Goal: Task Accomplishment & Management: Use online tool/utility

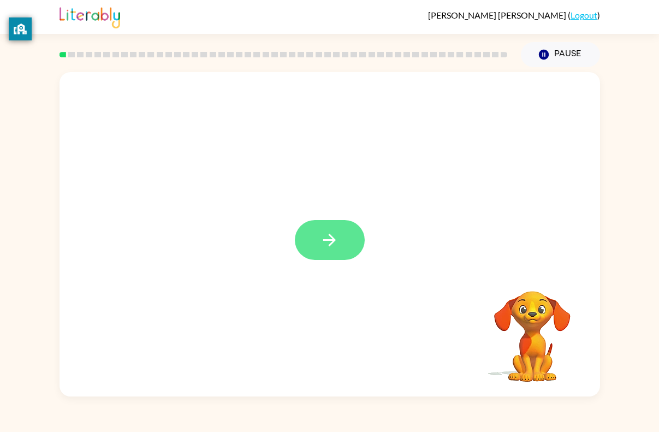
click at [344, 250] on button "button" at bounding box center [330, 240] width 70 height 40
click at [370, 305] on div at bounding box center [329, 338] width 519 height 93
click at [527, 369] on video "Your browser must support playing .mp4 files to use Literably. Please try using…" at bounding box center [532, 328] width 109 height 109
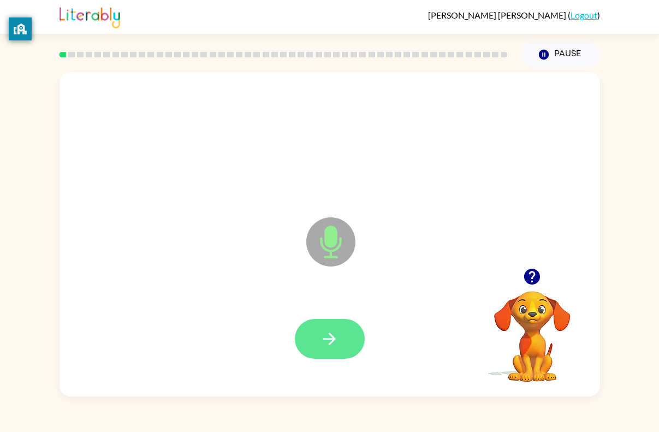
click at [330, 342] on icon "button" at bounding box center [329, 338] width 19 height 19
click at [334, 358] on button "button" at bounding box center [330, 339] width 70 height 40
click at [328, 339] on icon "button" at bounding box center [329, 339] width 13 height 13
click at [342, 350] on button "button" at bounding box center [330, 339] width 70 height 40
click at [333, 330] on icon "button" at bounding box center [329, 338] width 19 height 19
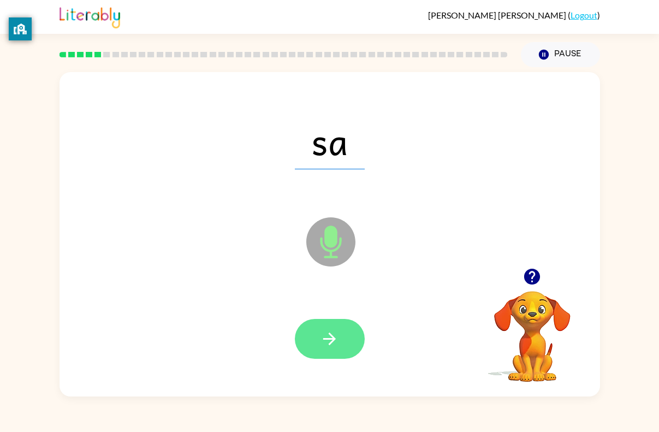
click at [335, 342] on icon "button" at bounding box center [329, 338] width 19 height 19
click at [337, 345] on icon "button" at bounding box center [329, 338] width 19 height 19
click at [340, 347] on button "button" at bounding box center [330, 339] width 70 height 40
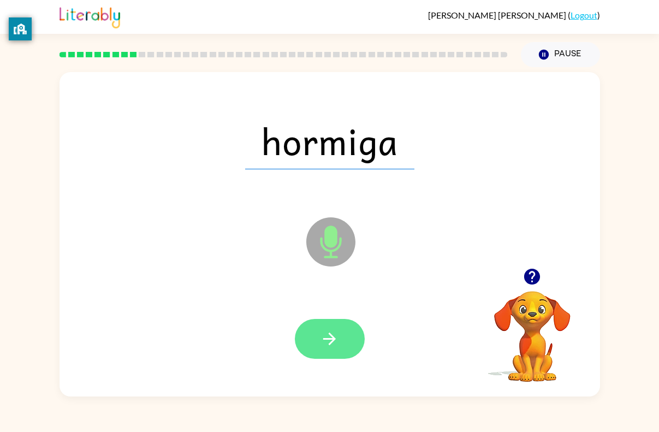
click at [331, 344] on icon "button" at bounding box center [329, 339] width 13 height 13
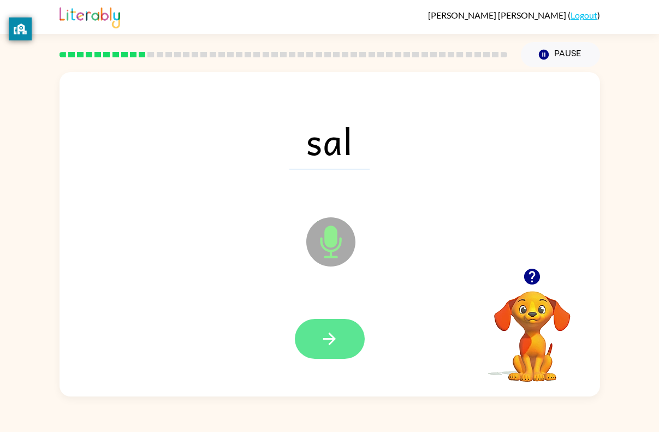
click at [334, 329] on button "button" at bounding box center [330, 339] width 70 height 40
click at [352, 343] on button "button" at bounding box center [330, 339] width 70 height 40
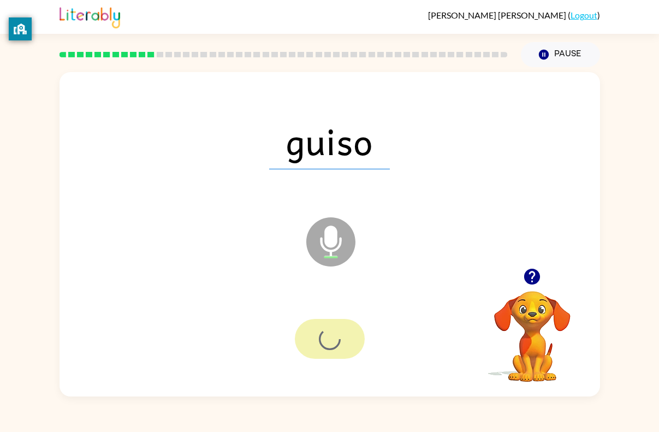
click at [352, 343] on div at bounding box center [330, 339] width 70 height 40
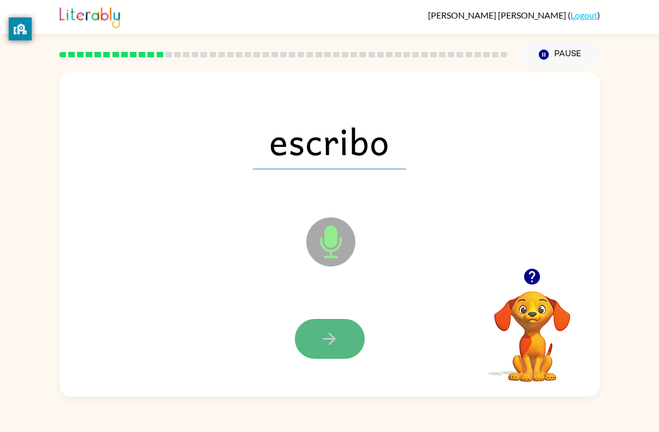
click at [343, 348] on button "button" at bounding box center [330, 339] width 70 height 40
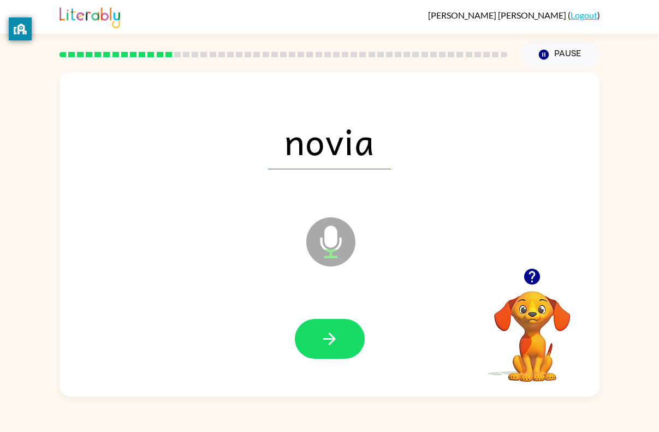
click at [343, 348] on button "button" at bounding box center [330, 339] width 70 height 40
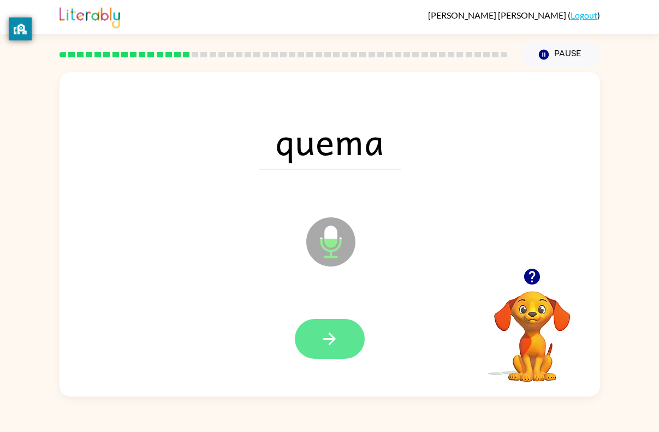
click at [332, 351] on button "button" at bounding box center [330, 339] width 70 height 40
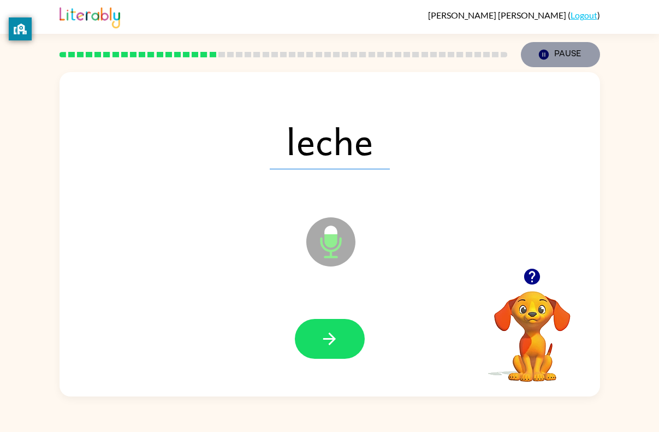
click at [570, 62] on button "Pause Pause" at bounding box center [560, 54] width 79 height 25
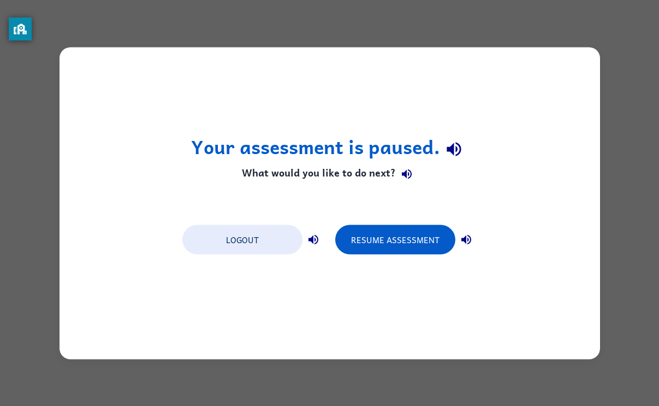
click at [543, 131] on div "Your assessment is paused. What would you like to do next? Logout Resume Assess…" at bounding box center [330, 203] width 541 height 312
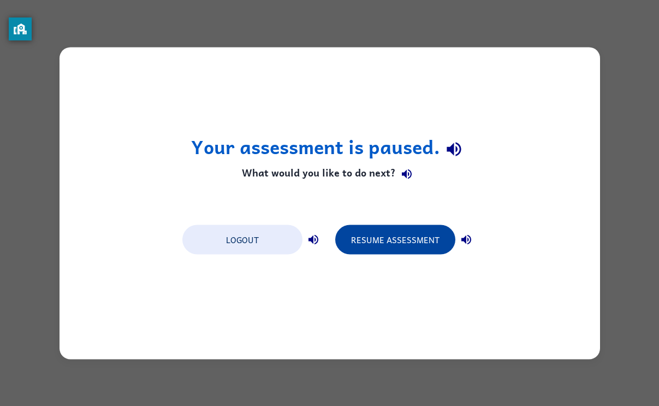
click at [419, 250] on button "Resume Assessment" at bounding box center [395, 240] width 120 height 30
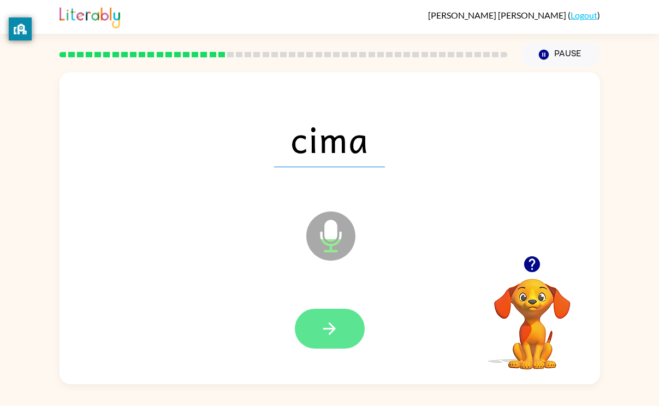
click at [349, 325] on button "button" at bounding box center [330, 329] width 70 height 40
click at [350, 332] on button "button" at bounding box center [330, 329] width 70 height 40
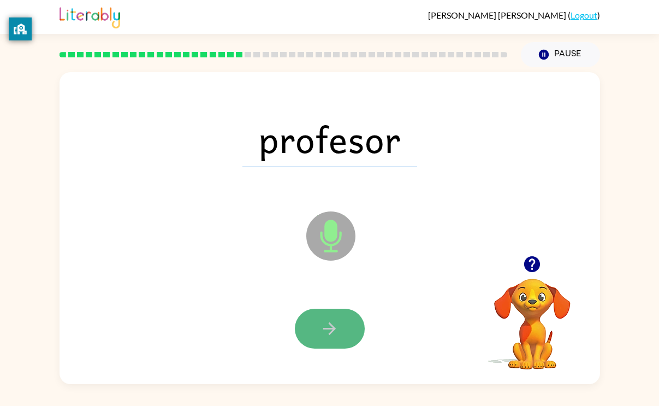
click at [350, 332] on button "button" at bounding box center [330, 329] width 70 height 40
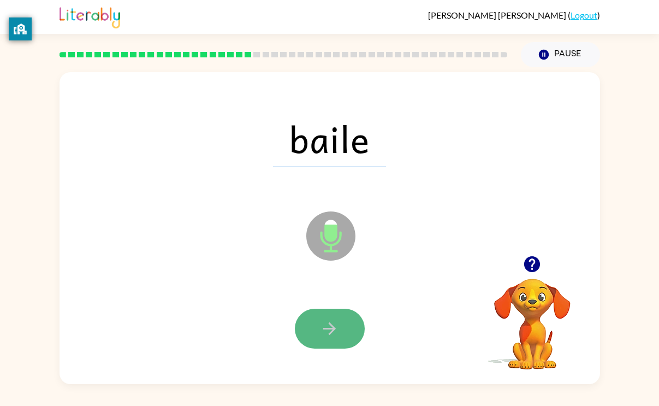
click at [335, 316] on button "button" at bounding box center [330, 329] width 70 height 40
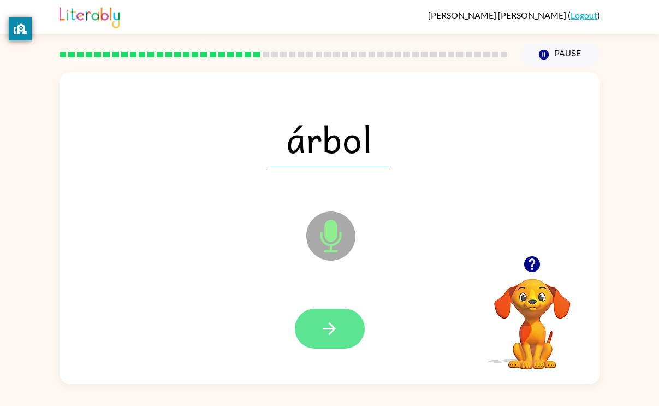
click at [327, 342] on button "button" at bounding box center [330, 329] width 70 height 40
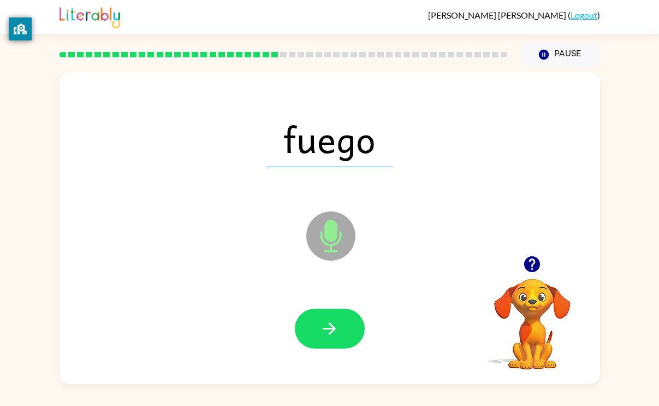
click at [327, 342] on button "button" at bounding box center [330, 329] width 70 height 40
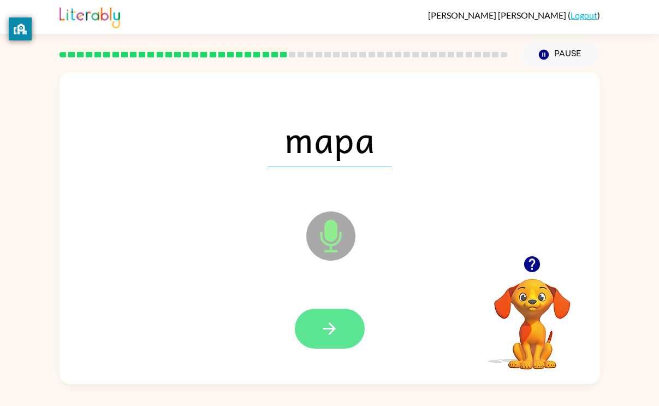
click at [328, 331] on icon "button" at bounding box center [329, 328] width 19 height 19
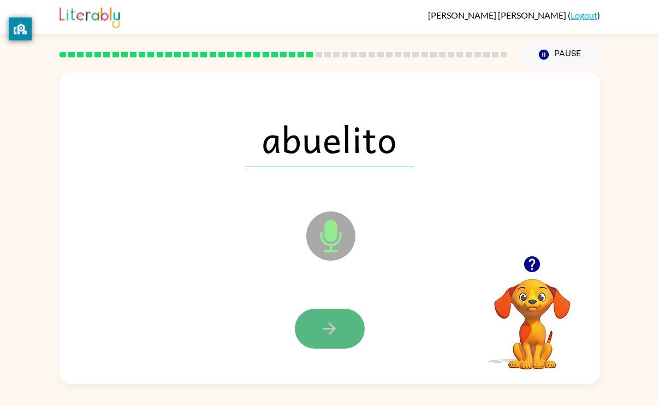
click at [323, 321] on icon "button" at bounding box center [329, 328] width 19 height 19
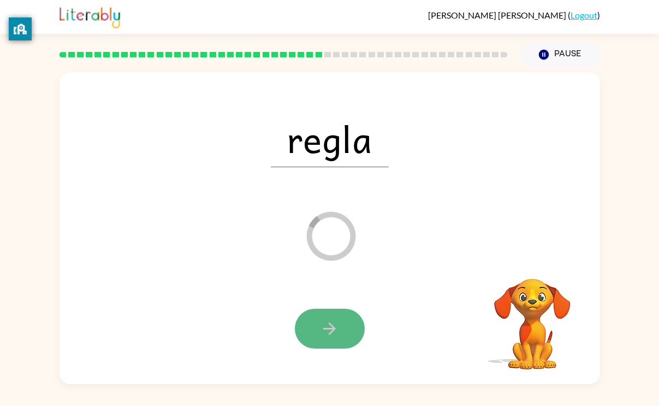
click at [316, 327] on button "button" at bounding box center [330, 329] width 70 height 40
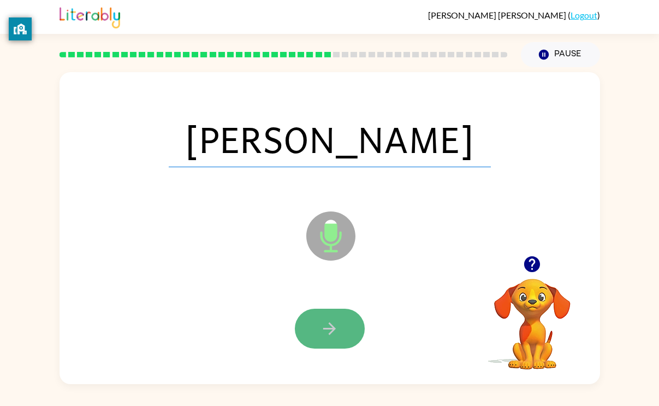
click at [316, 328] on button "button" at bounding box center [330, 329] width 70 height 40
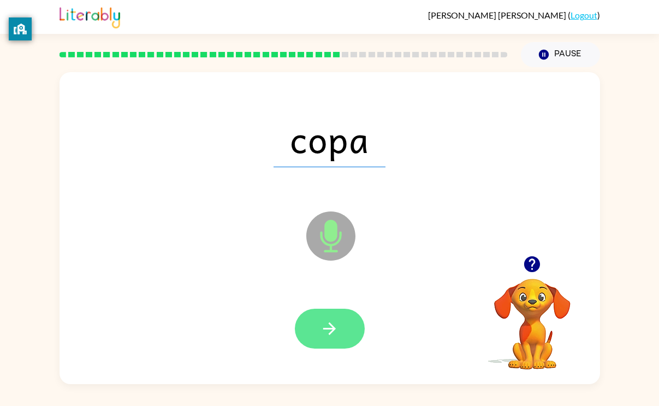
click at [317, 330] on button "button" at bounding box center [330, 329] width 70 height 40
click at [321, 348] on button "button" at bounding box center [330, 329] width 70 height 40
click at [315, 339] on button "button" at bounding box center [330, 329] width 70 height 40
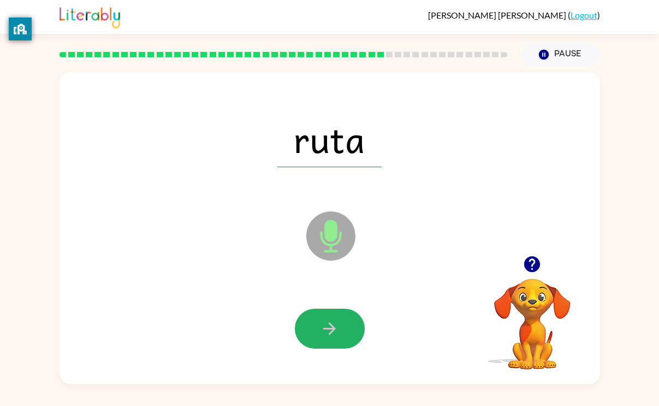
click at [315, 339] on button "button" at bounding box center [330, 329] width 70 height 40
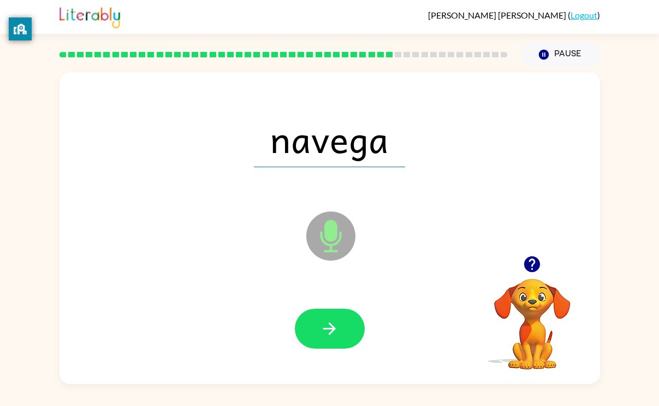
click at [315, 339] on button "button" at bounding box center [330, 329] width 70 height 40
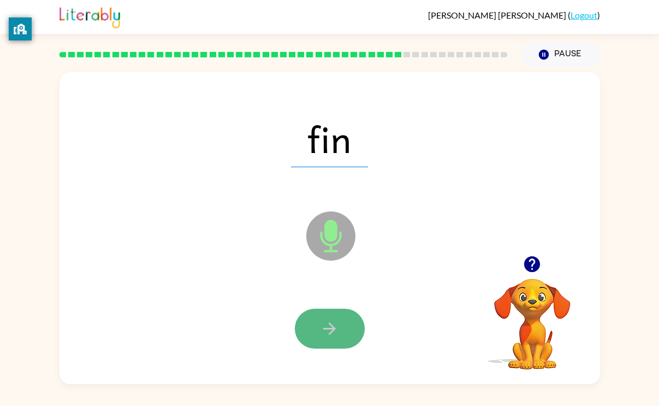
click at [321, 339] on button "button" at bounding box center [330, 329] width 70 height 40
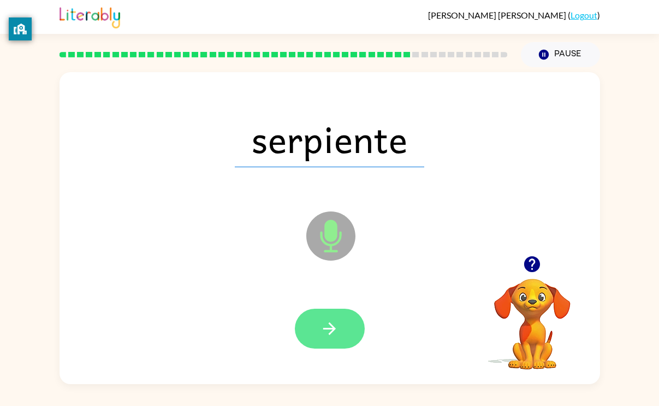
click at [321, 340] on button "button" at bounding box center [330, 329] width 70 height 40
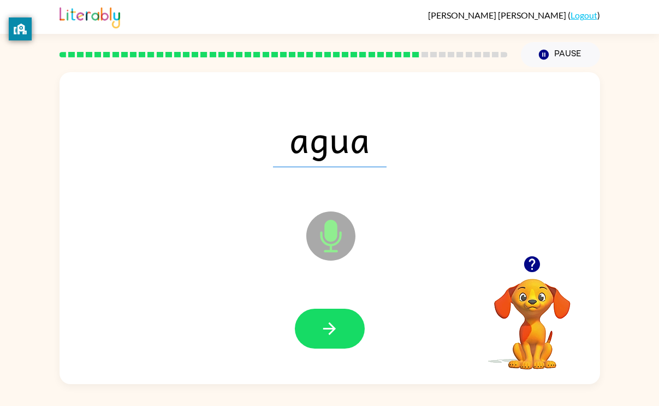
click at [321, 340] on button "button" at bounding box center [330, 329] width 70 height 40
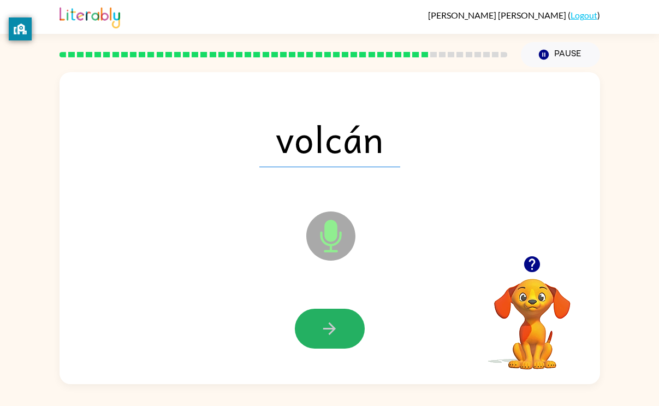
click at [321, 340] on button "button" at bounding box center [330, 329] width 70 height 40
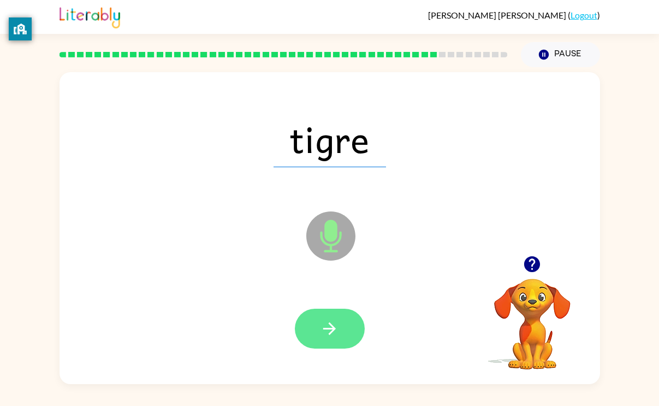
click at [323, 340] on button "button" at bounding box center [330, 329] width 70 height 40
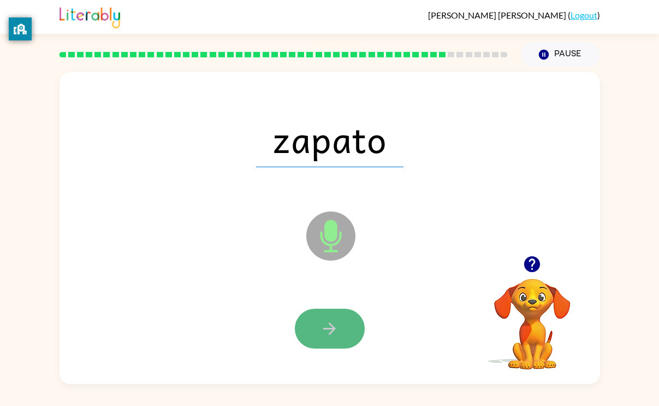
click at [323, 340] on button "button" at bounding box center [330, 329] width 70 height 40
click at [323, 341] on button "button" at bounding box center [330, 329] width 70 height 40
click at [335, 340] on button "button" at bounding box center [330, 329] width 70 height 40
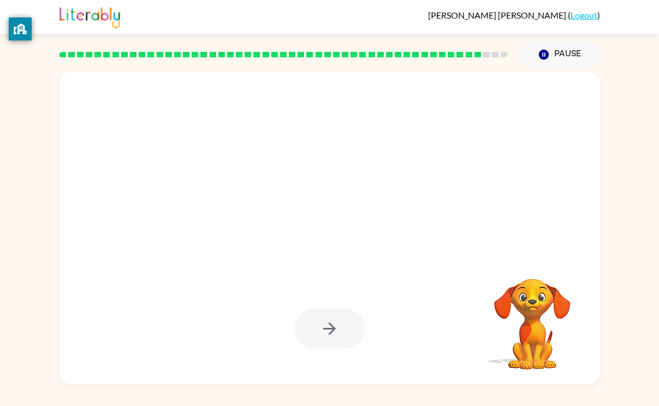
click at [621, 195] on div "Your browser must support playing .mp4 files to use Literably. Please try using…" at bounding box center [329, 225] width 659 height 317
click at [636, 179] on div "Your browser must support playing .mp4 files to use Literably. Please try using…" at bounding box center [329, 225] width 659 height 317
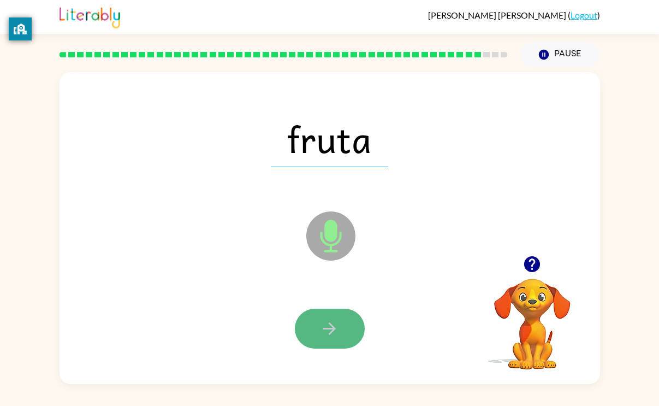
click at [333, 323] on icon "button" at bounding box center [329, 328] width 19 height 19
click at [334, 323] on icon "button" at bounding box center [329, 328] width 19 height 19
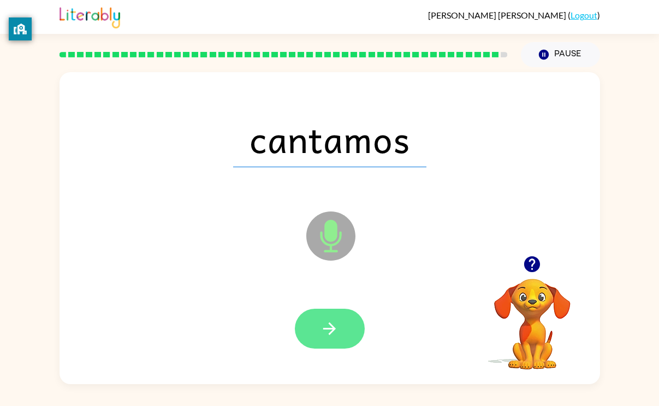
click at [337, 332] on icon "button" at bounding box center [329, 328] width 19 height 19
